Goal: Find specific page/section: Find specific page/section

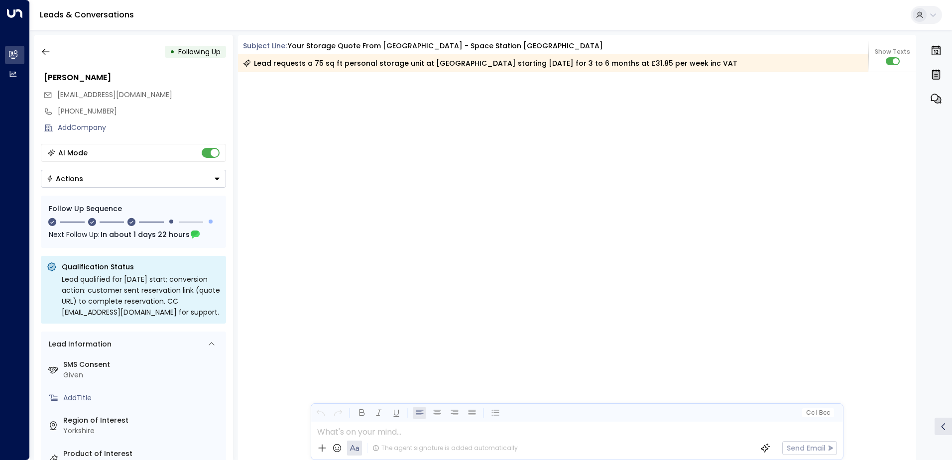
scroll to position [1146, 0]
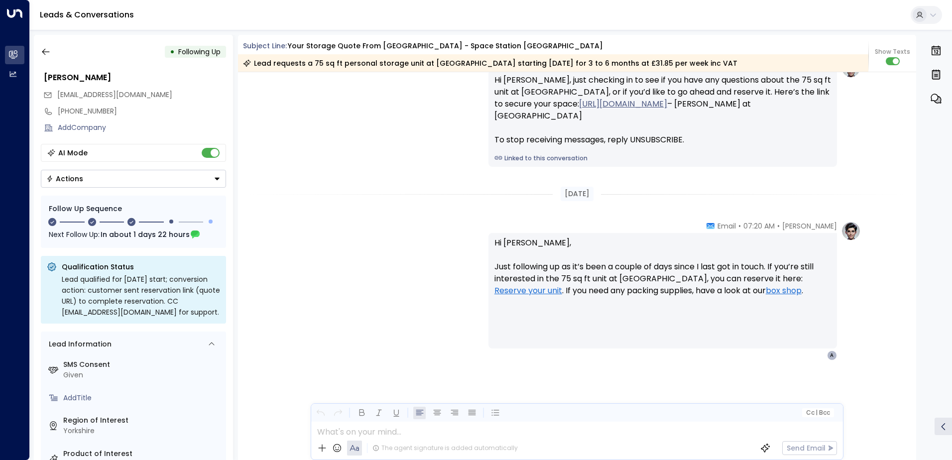
click at [46, 46] on button "button" at bounding box center [46, 52] width 18 height 18
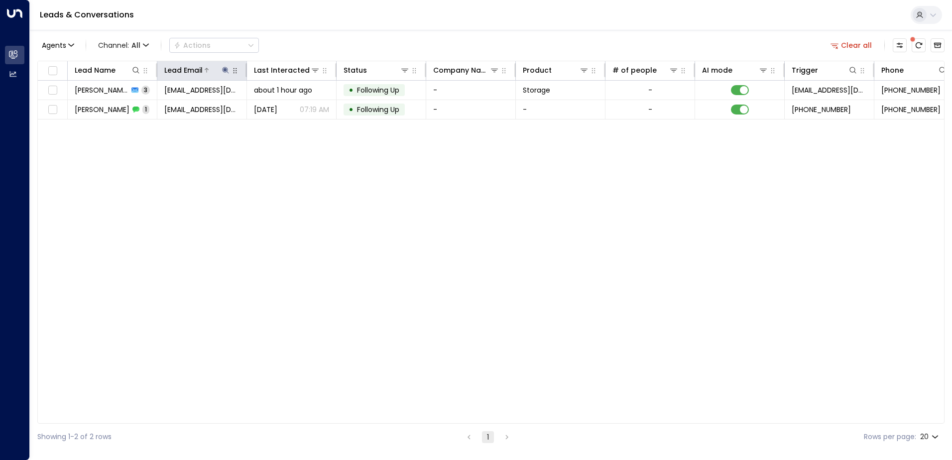
click at [223, 71] on icon at bounding box center [226, 70] width 8 height 8
click at [284, 107] on icon "button" at bounding box center [288, 107] width 8 height 8
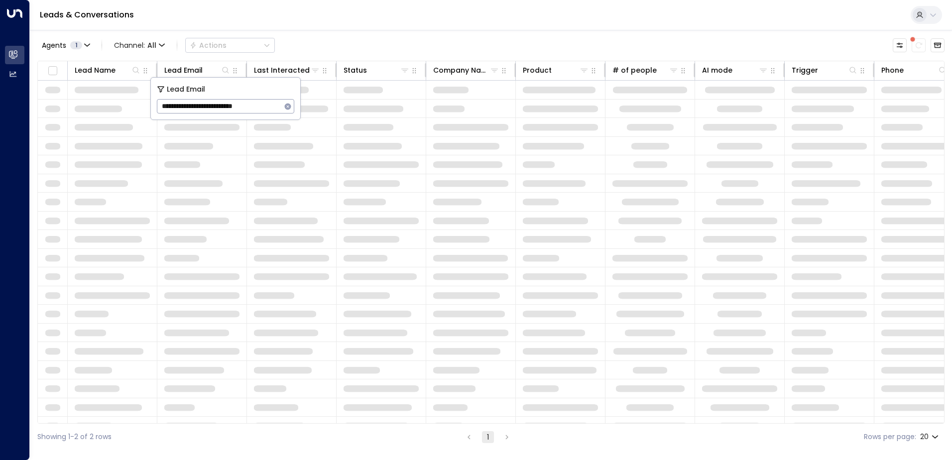
click at [294, 15] on div "Leads & Conversations" at bounding box center [491, 15] width 922 height 30
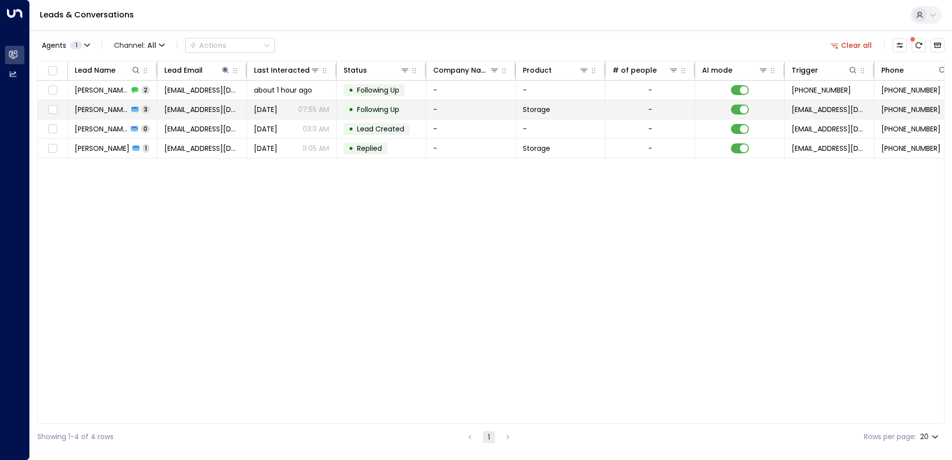
click at [89, 105] on span "[PERSON_NAME]" at bounding box center [102, 110] width 54 height 10
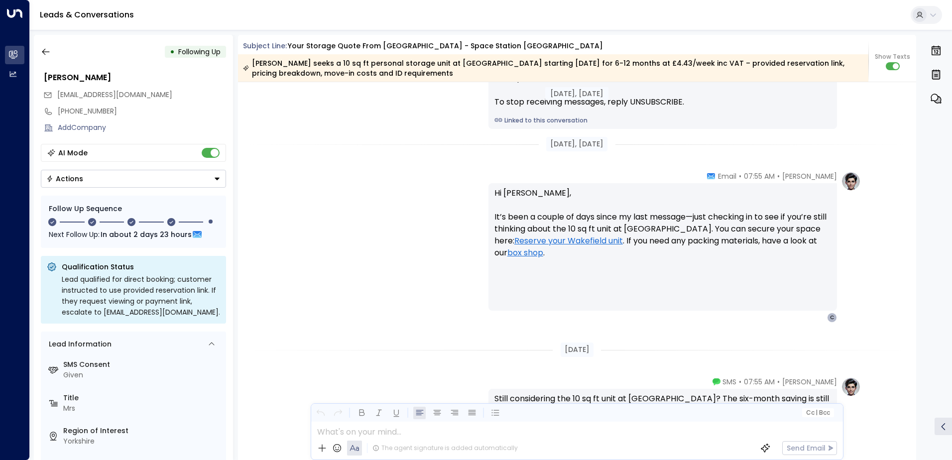
scroll to position [1212, 0]
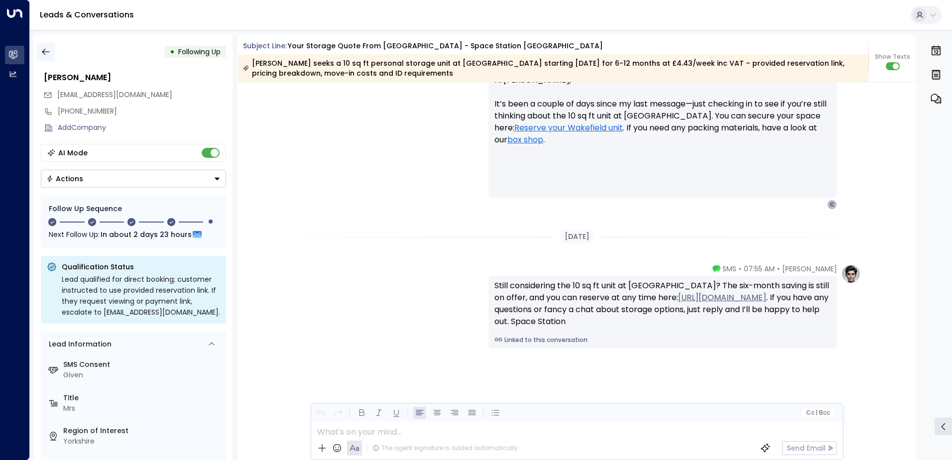
click at [45, 50] on icon "button" at bounding box center [46, 52] width 10 height 10
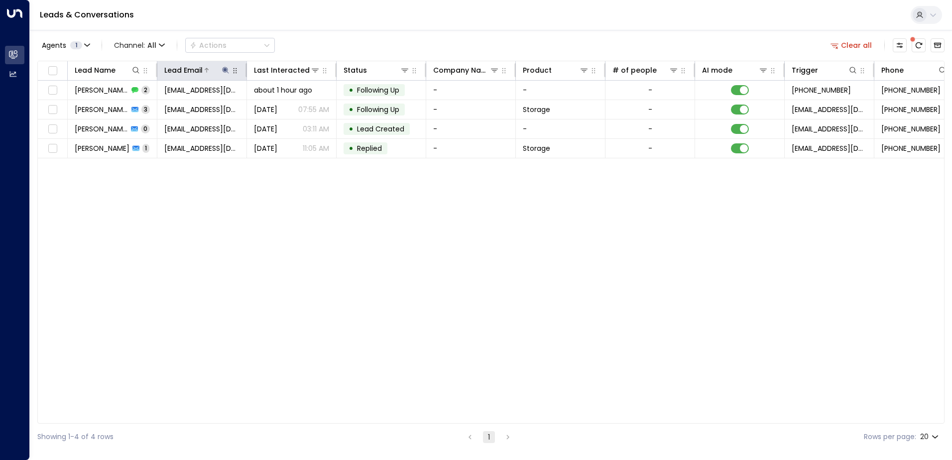
click at [223, 67] on icon at bounding box center [226, 70] width 8 height 8
click at [286, 106] on icon "button" at bounding box center [288, 106] width 6 height 6
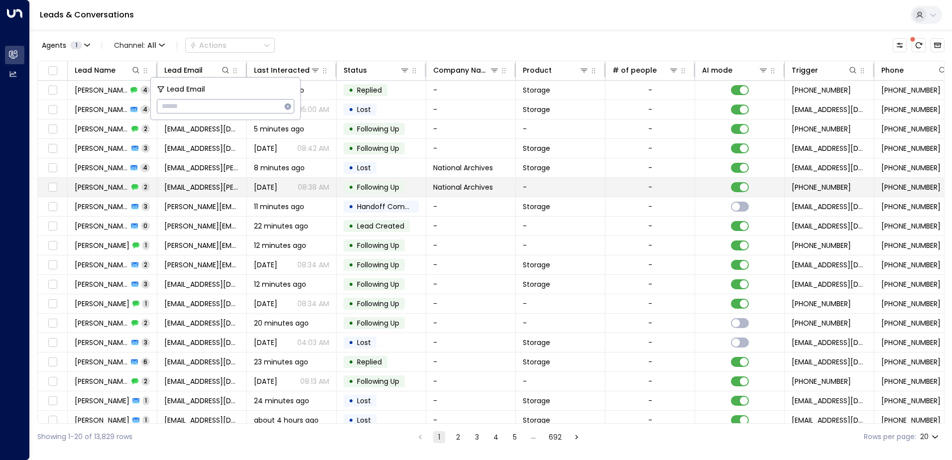
type input "**********"
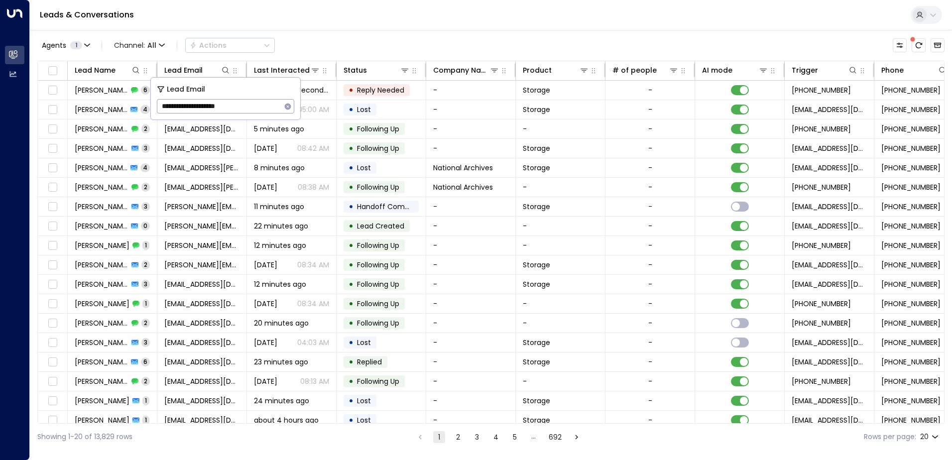
click at [282, 22] on div "Leads & Conversations" at bounding box center [491, 15] width 922 height 30
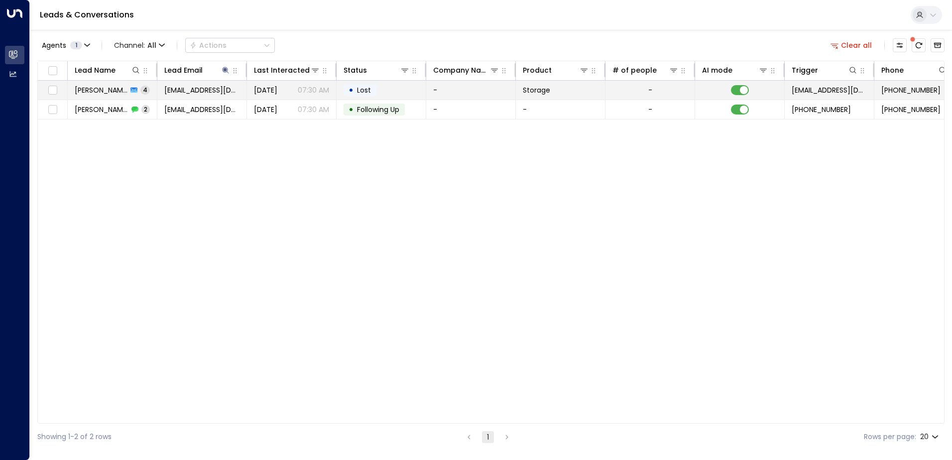
click at [101, 91] on span "[PERSON_NAME]" at bounding box center [101, 90] width 53 height 10
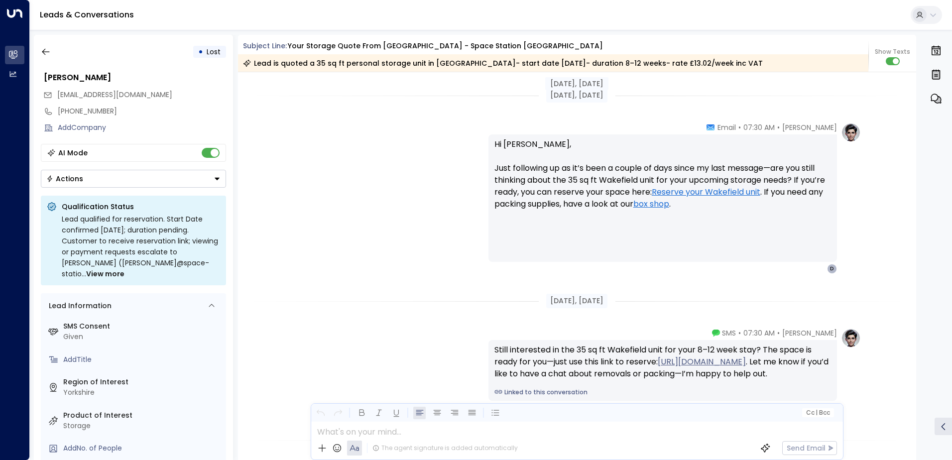
scroll to position [1491, 0]
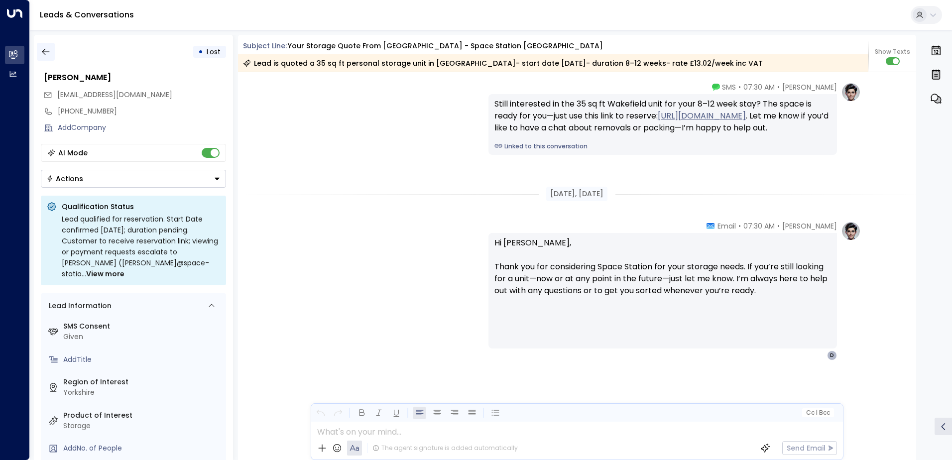
click at [48, 49] on icon "button" at bounding box center [46, 52] width 10 height 10
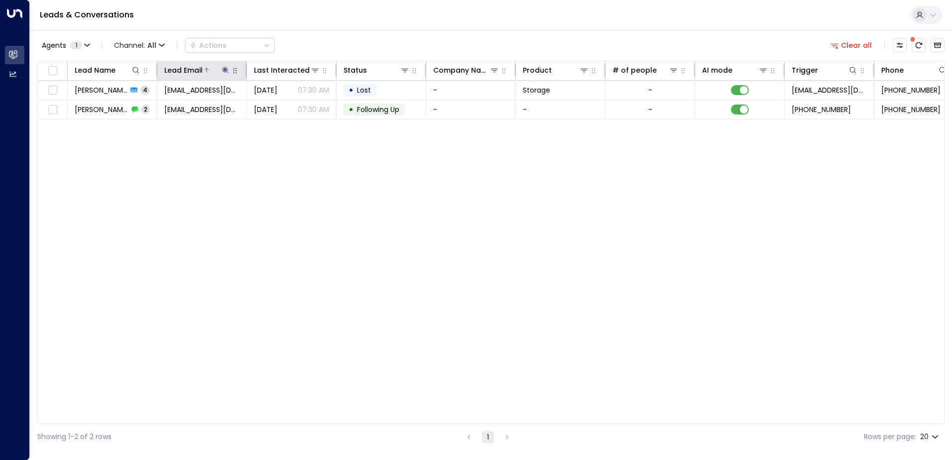
click at [225, 69] on icon at bounding box center [225, 70] width 6 height 6
click at [289, 105] on icon "button" at bounding box center [288, 106] width 6 height 6
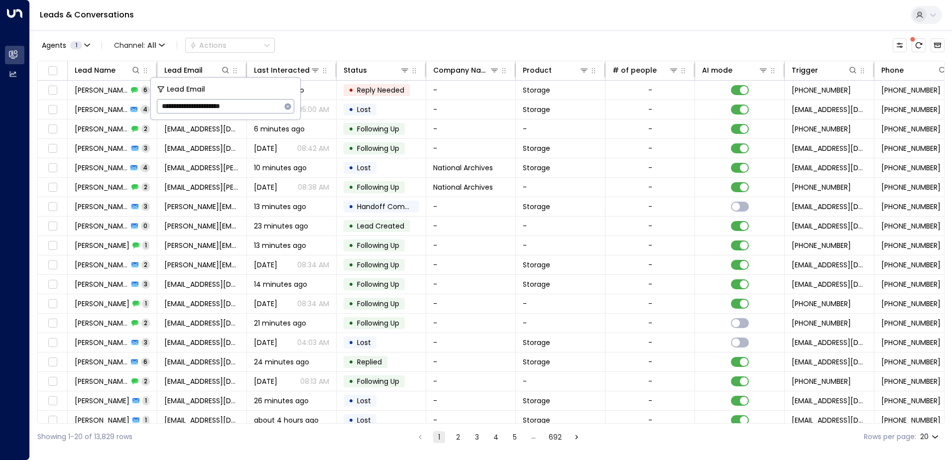
click at [275, 21] on div "Leads & Conversations" at bounding box center [491, 15] width 922 height 30
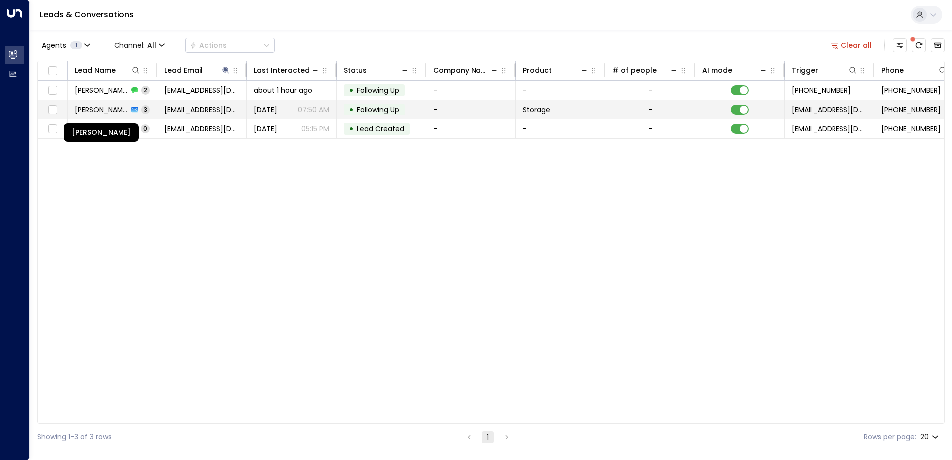
click at [93, 109] on span "[PERSON_NAME]" at bounding box center [102, 110] width 54 height 10
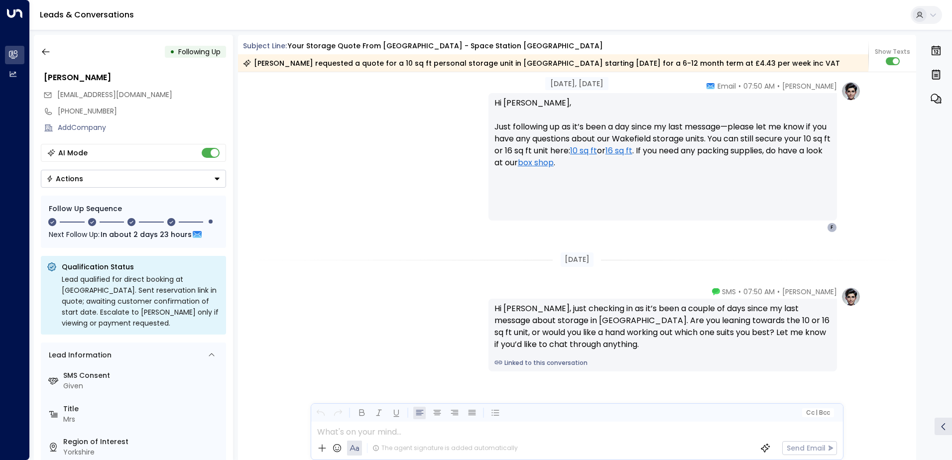
scroll to position [1166, 0]
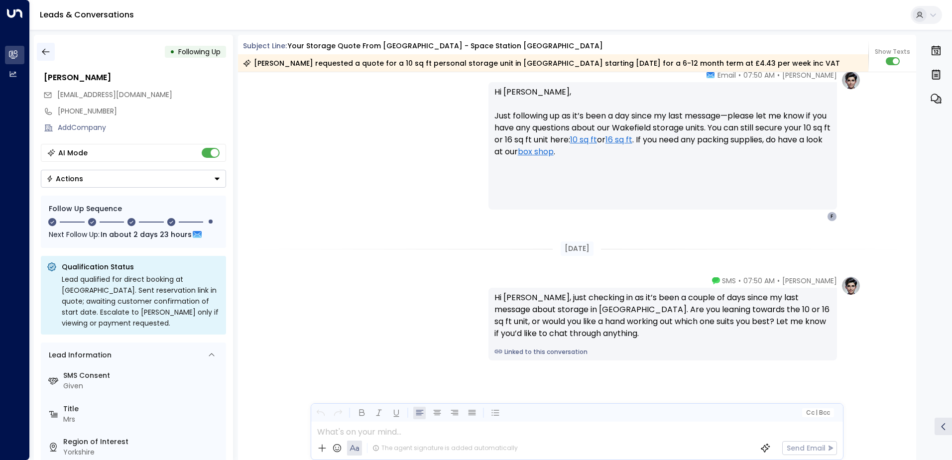
click at [44, 48] on icon "button" at bounding box center [46, 52] width 10 height 10
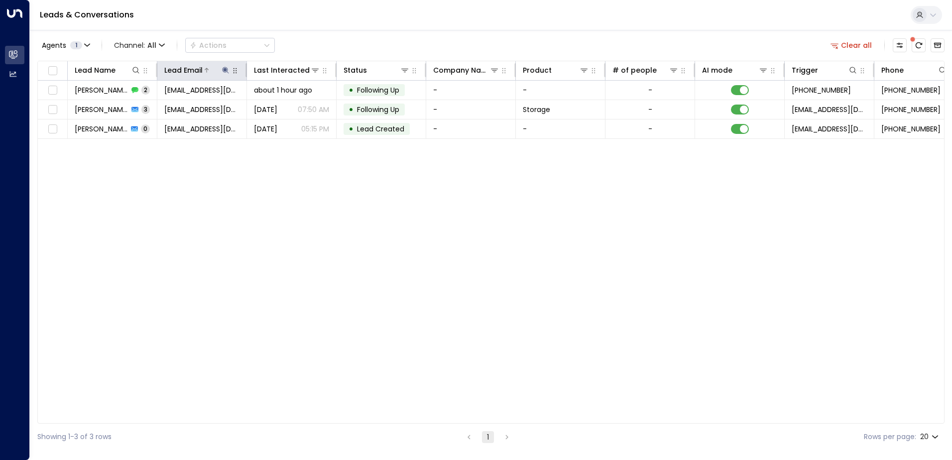
click at [221, 68] on button at bounding box center [226, 70] width 10 height 10
click at [289, 105] on icon "button" at bounding box center [288, 106] width 6 height 6
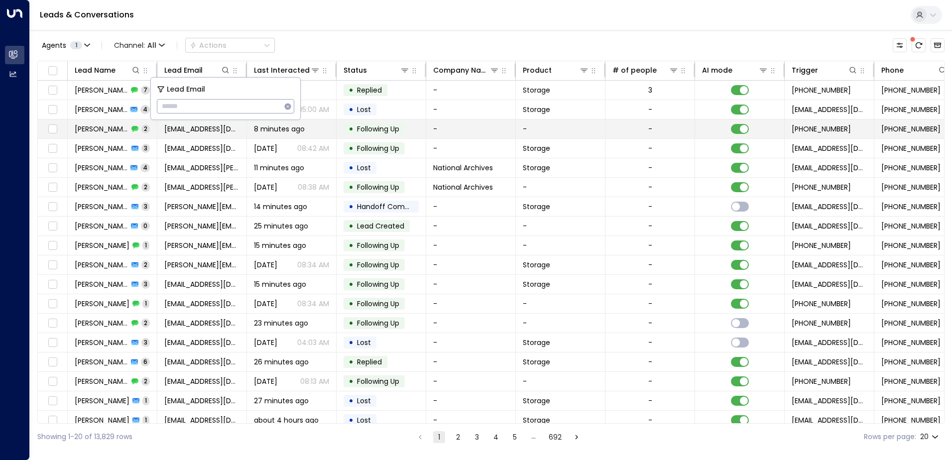
type input "**********"
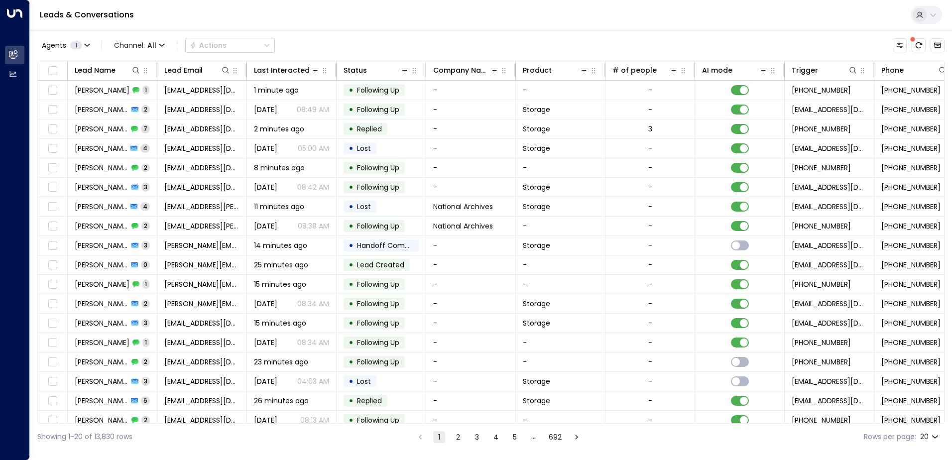
click at [314, 14] on div "Leads & Conversations" at bounding box center [491, 15] width 922 height 30
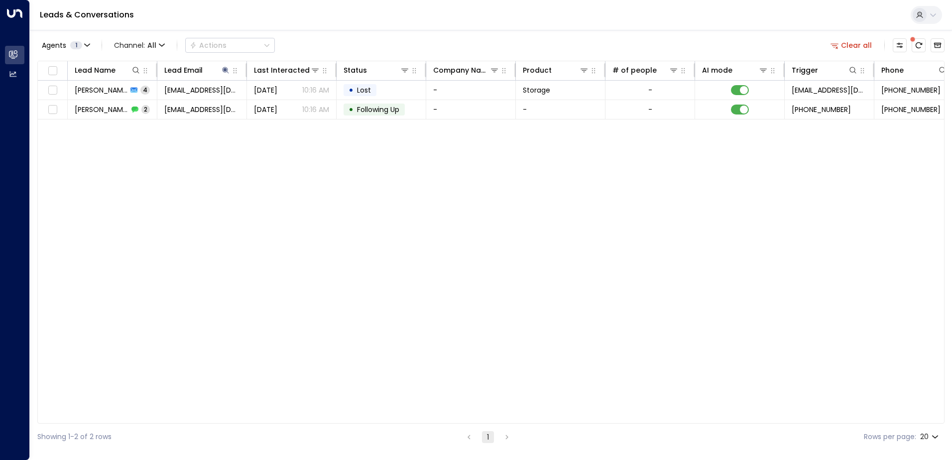
click at [112, 93] on span "[PERSON_NAME]" at bounding box center [101, 90] width 53 height 10
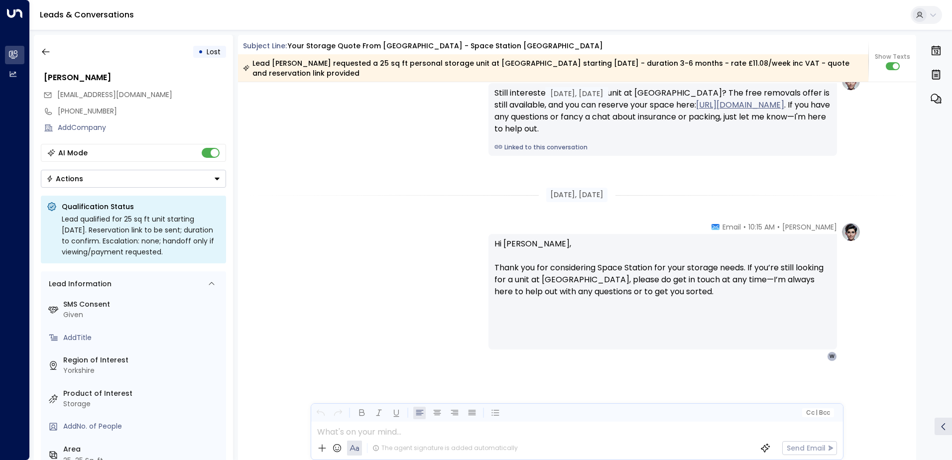
scroll to position [1585, 0]
click at [43, 50] on icon "button" at bounding box center [46, 52] width 10 height 10
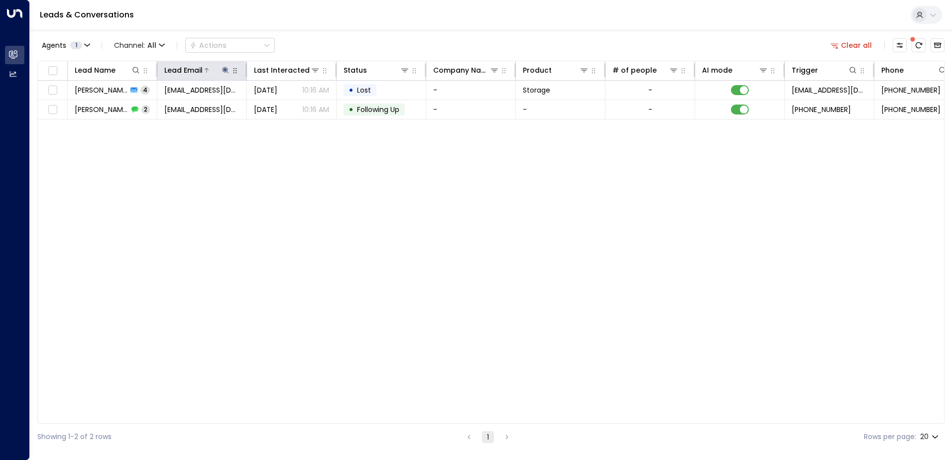
click at [223, 68] on icon at bounding box center [225, 70] width 6 height 6
click at [289, 105] on icon "button" at bounding box center [288, 106] width 6 height 6
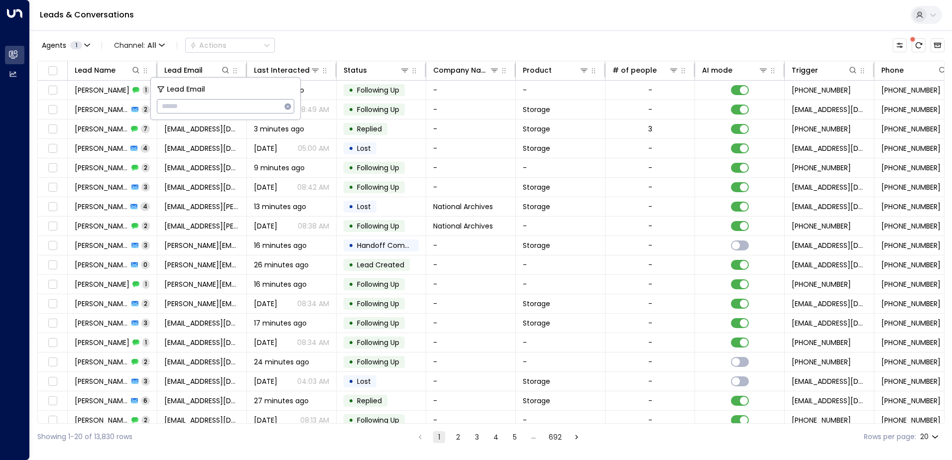
type input "**********"
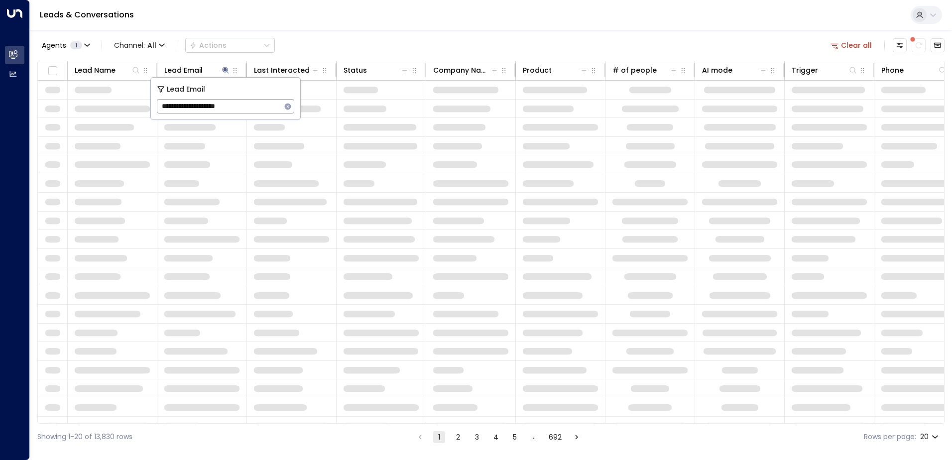
click at [260, 23] on div "Leads & Conversations" at bounding box center [491, 15] width 922 height 30
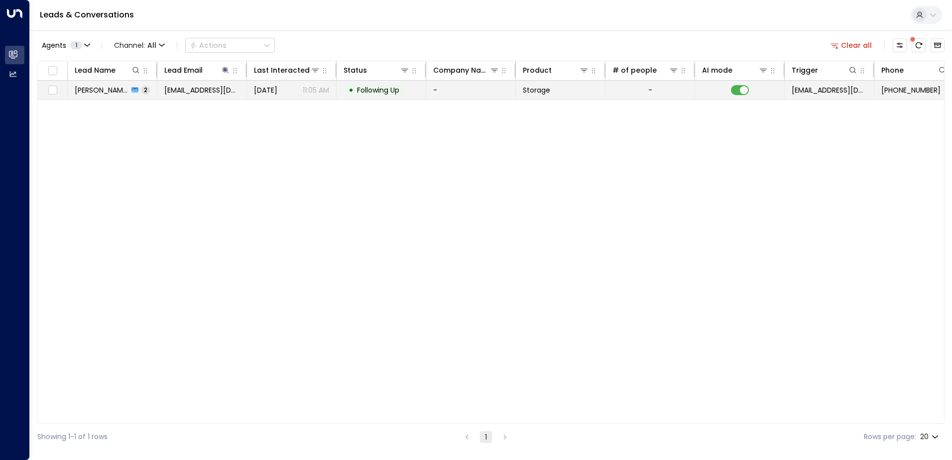
click at [104, 91] on span "[PERSON_NAME]" at bounding box center [102, 90] width 54 height 10
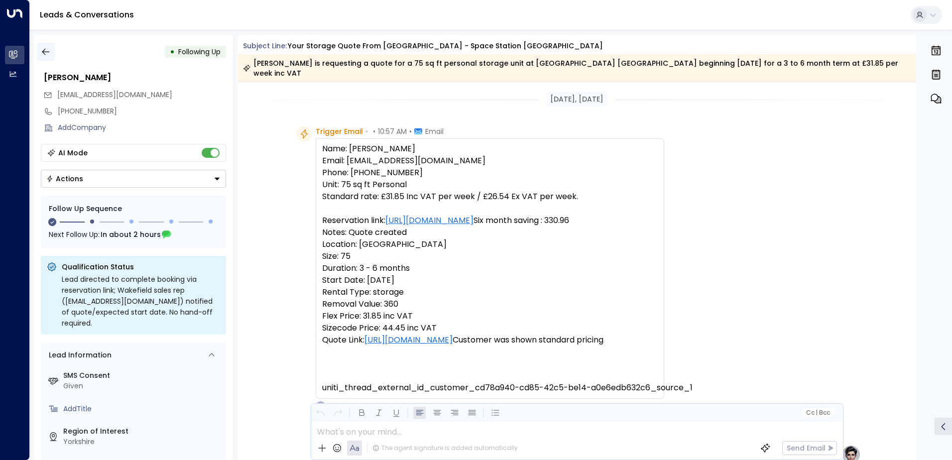
click at [45, 48] on icon "button" at bounding box center [46, 52] width 10 height 10
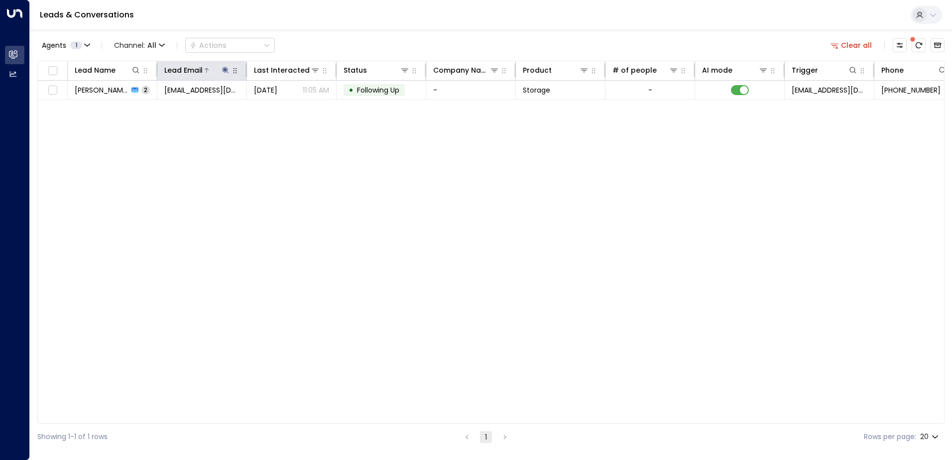
click at [224, 68] on icon at bounding box center [226, 70] width 8 height 8
click at [289, 107] on icon "button" at bounding box center [288, 106] width 6 height 6
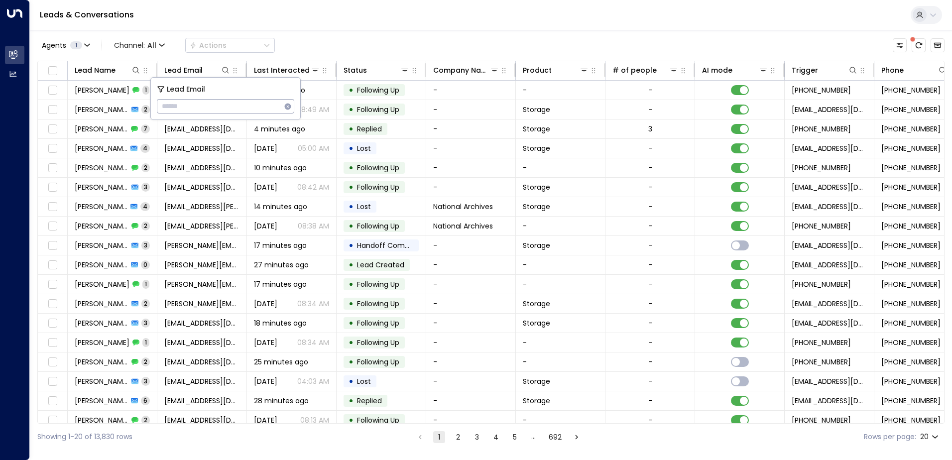
type input "**********"
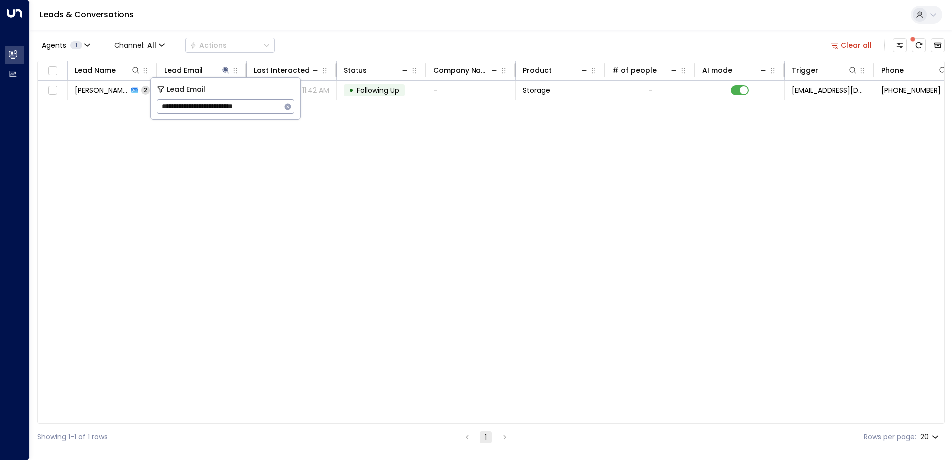
click at [210, 17] on div "Leads & Conversations" at bounding box center [491, 15] width 922 height 30
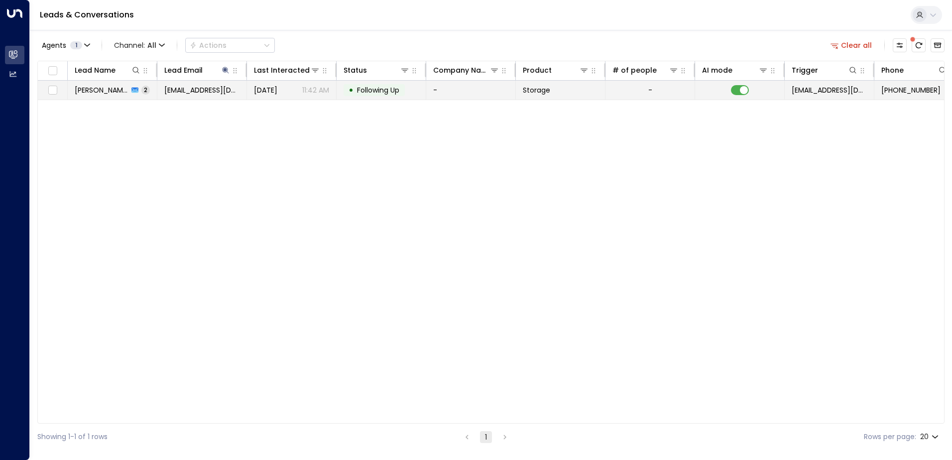
click at [117, 93] on span "[PERSON_NAME]" at bounding box center [102, 90] width 54 height 10
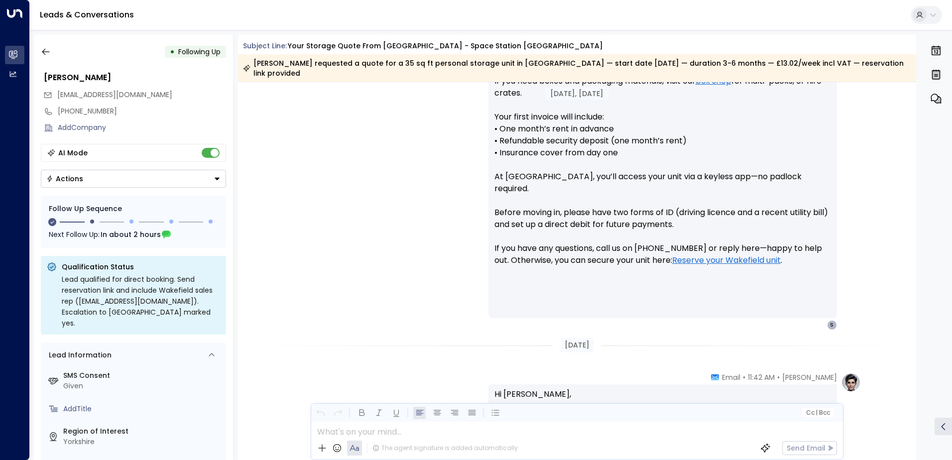
scroll to position [292, 0]
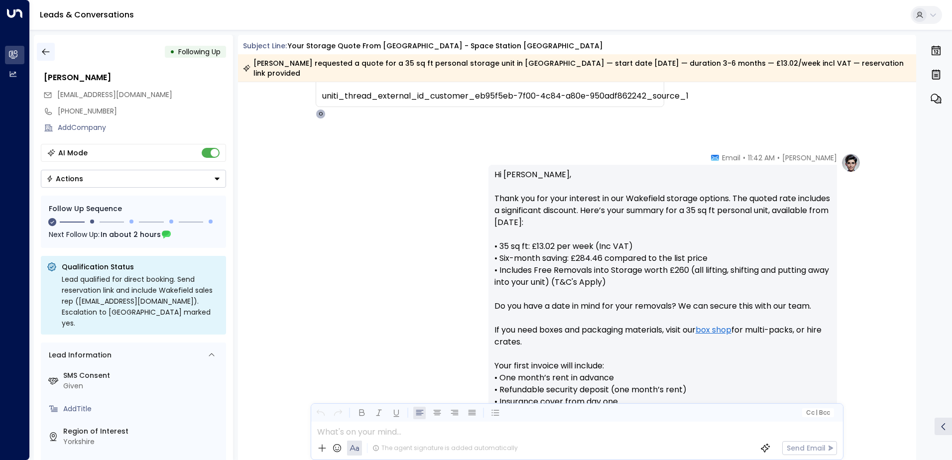
click at [52, 51] on button "button" at bounding box center [46, 52] width 18 height 18
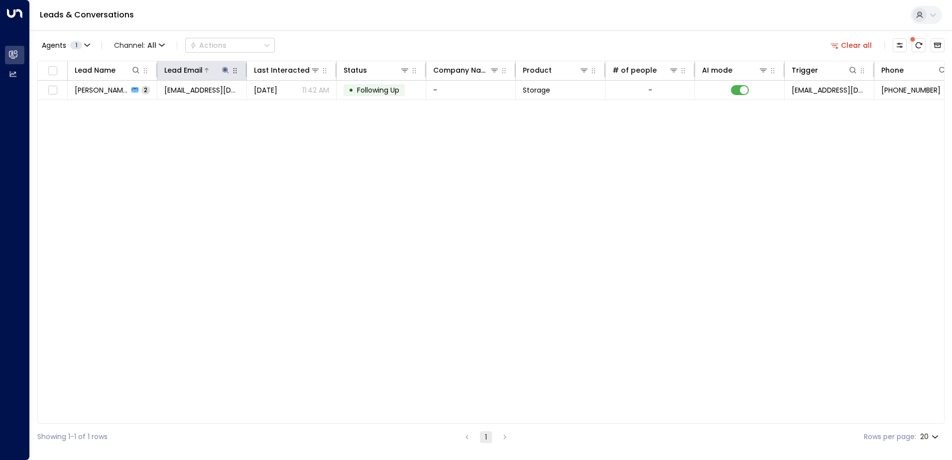
click at [225, 69] on icon at bounding box center [225, 70] width 6 height 6
drag, startPoint x: 286, startPoint y: 104, endPoint x: 278, endPoint y: 109, distance: 9.1
click at [287, 104] on icon "button" at bounding box center [288, 106] width 6 height 6
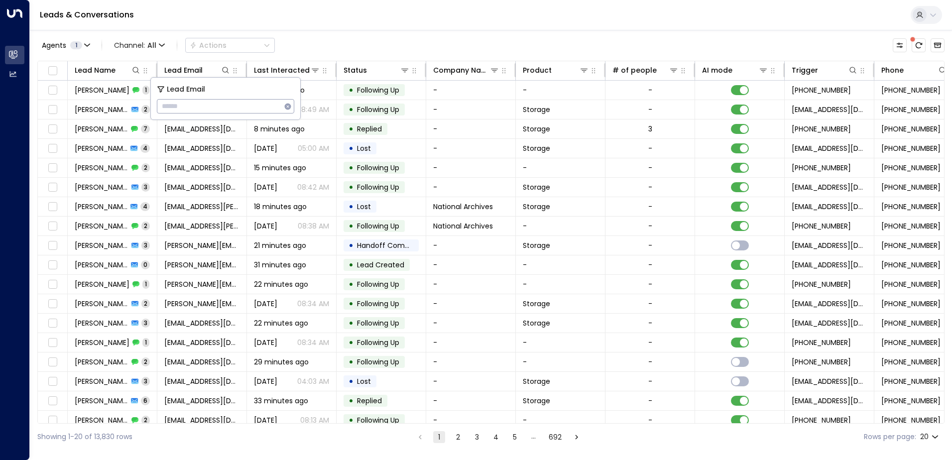
type input "**********"
click at [384, 14] on div "Leads & Conversations" at bounding box center [491, 15] width 922 height 30
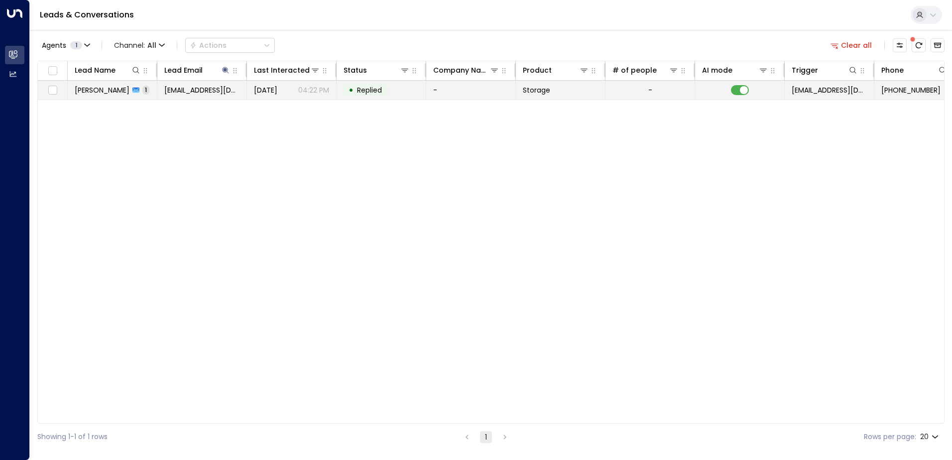
click at [113, 92] on span "[PERSON_NAME]" at bounding box center [102, 90] width 55 height 10
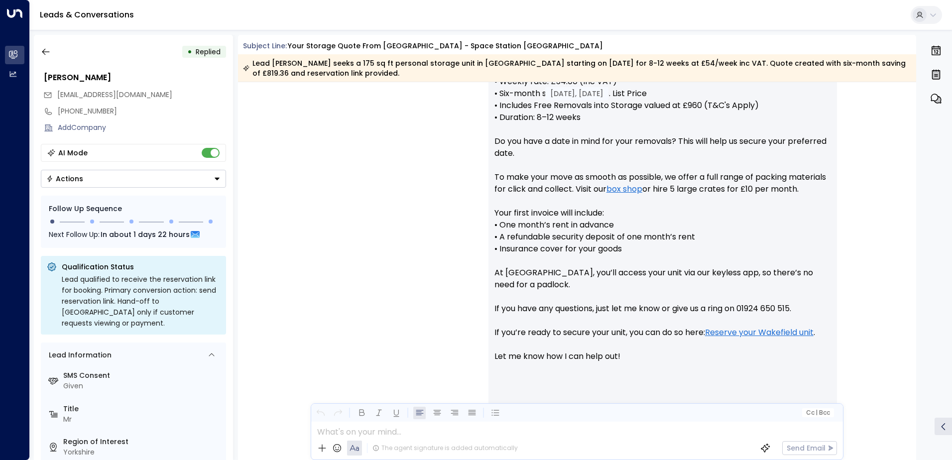
scroll to position [510, 0]
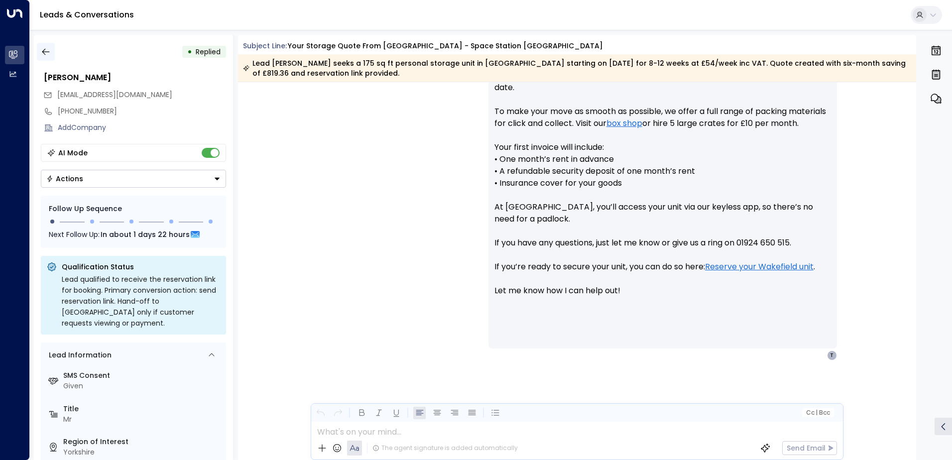
click at [45, 53] on icon "button" at bounding box center [46, 52] width 10 height 10
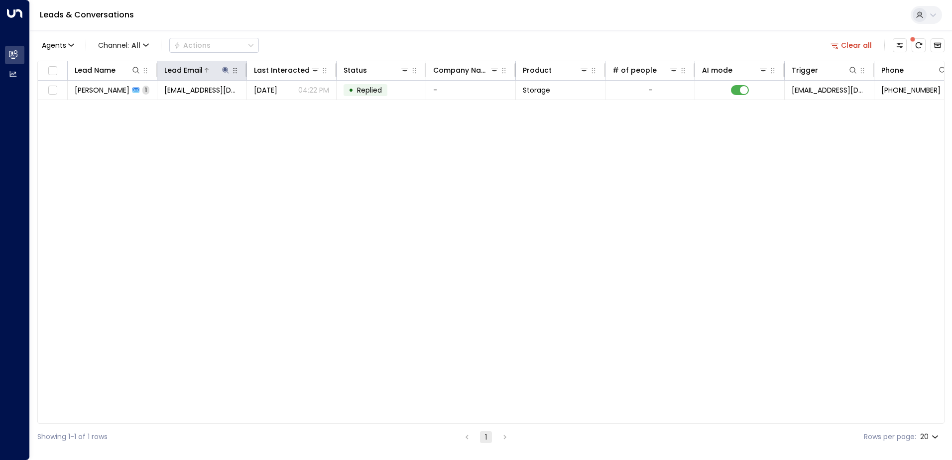
click at [226, 69] on icon at bounding box center [225, 70] width 6 height 6
click at [286, 109] on icon "button" at bounding box center [288, 107] width 8 height 8
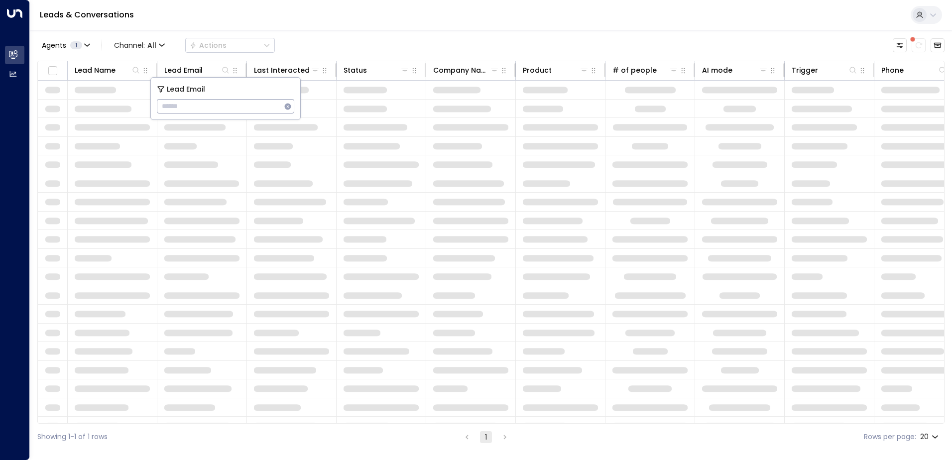
type input "**********"
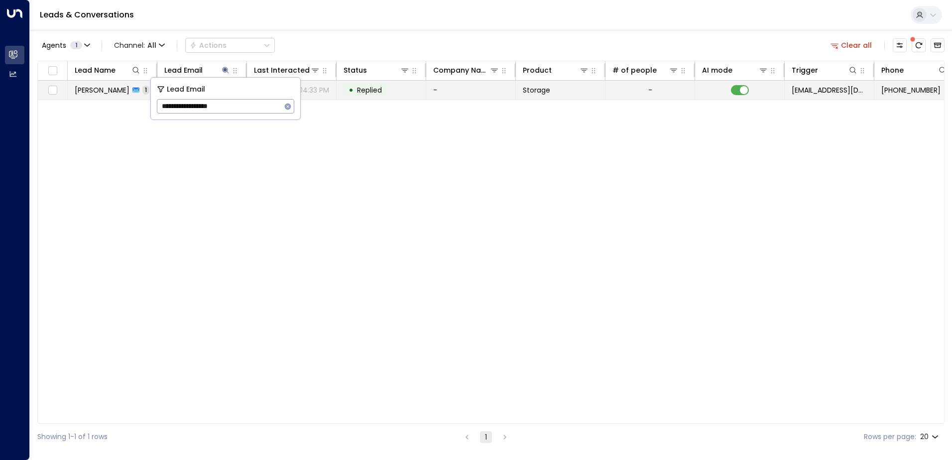
click at [90, 91] on span "[PERSON_NAME]" at bounding box center [102, 90] width 55 height 10
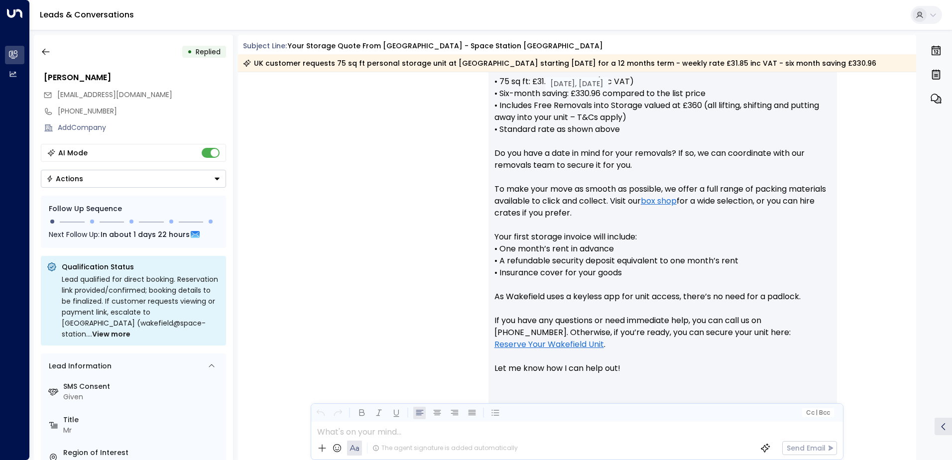
scroll to position [512, 0]
